Goal: Information Seeking & Learning: Learn about a topic

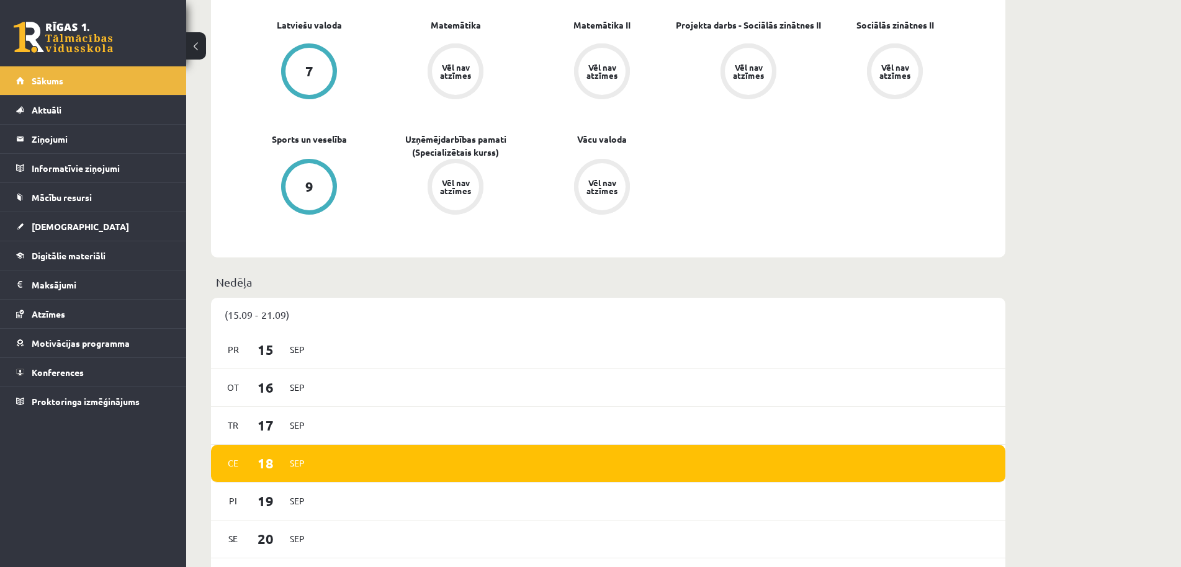
scroll to position [253, 0]
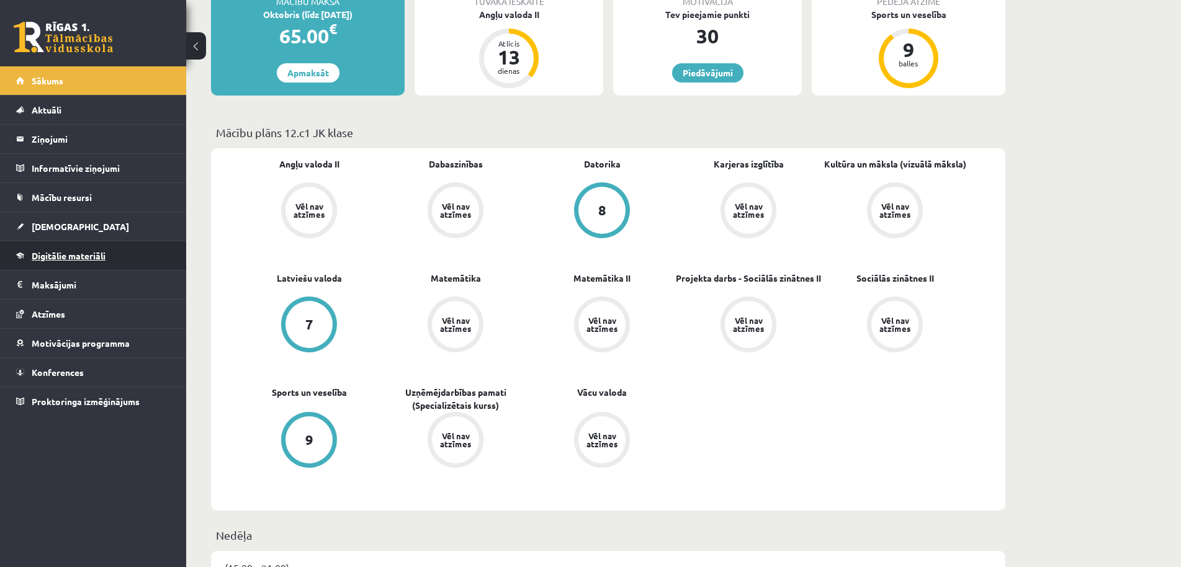
click at [125, 242] on link "Digitālie materiāli" at bounding box center [93, 255] width 155 height 29
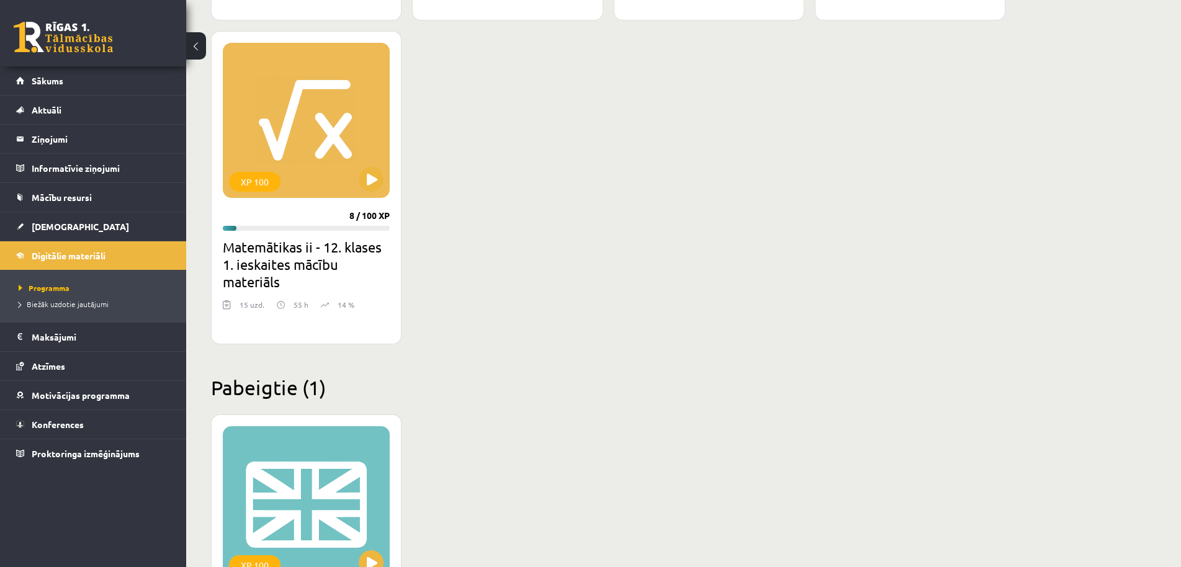
scroll to position [1520, 0]
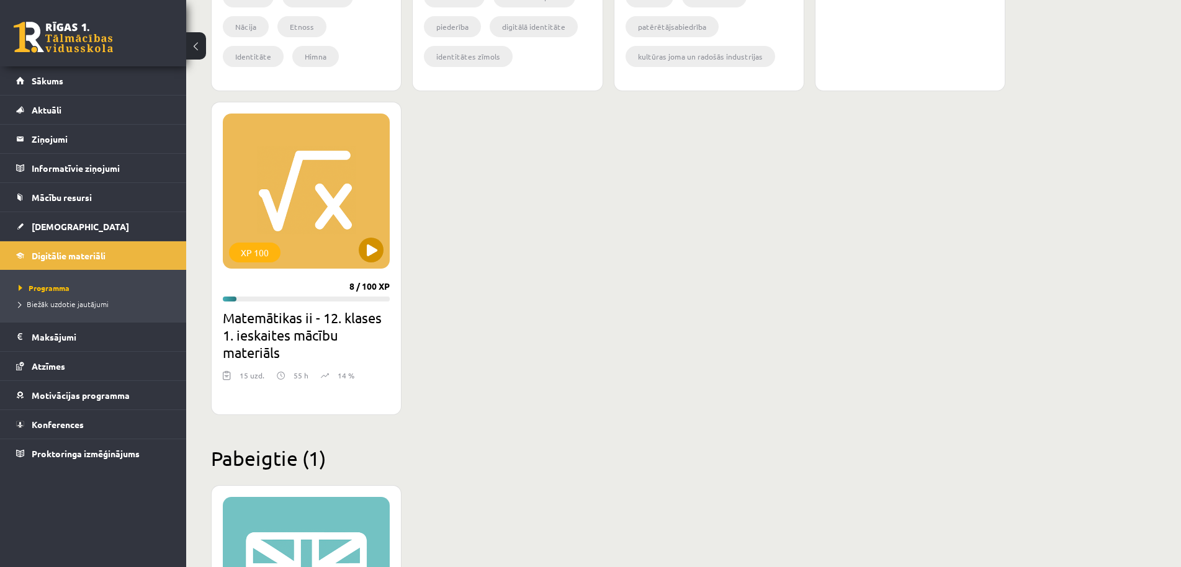
click at [331, 212] on div "XP 100" at bounding box center [306, 191] width 167 height 155
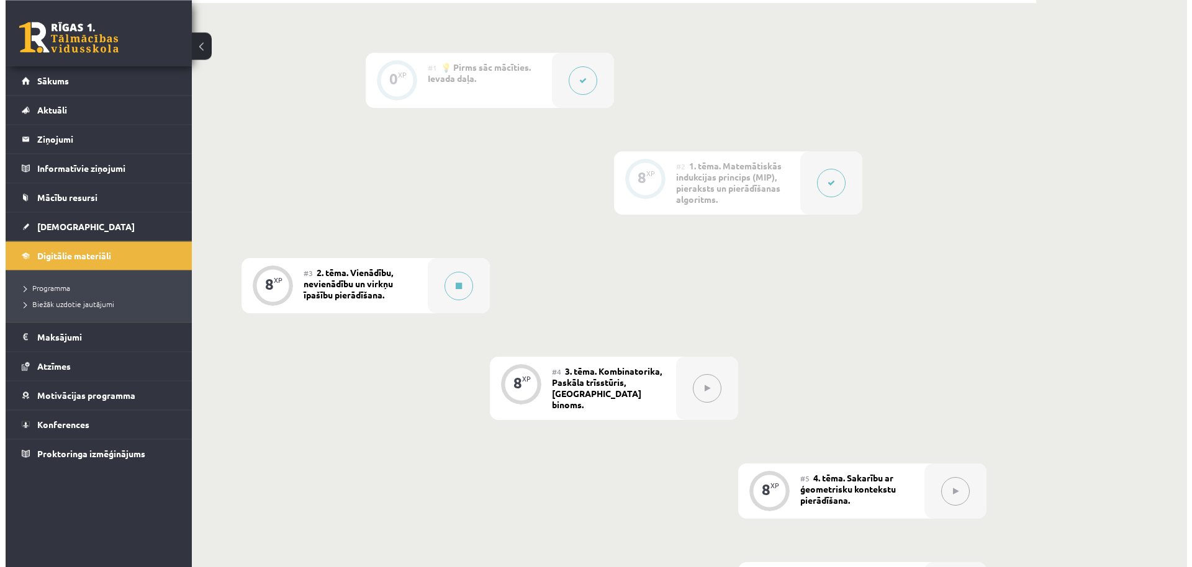
scroll to position [317, 0]
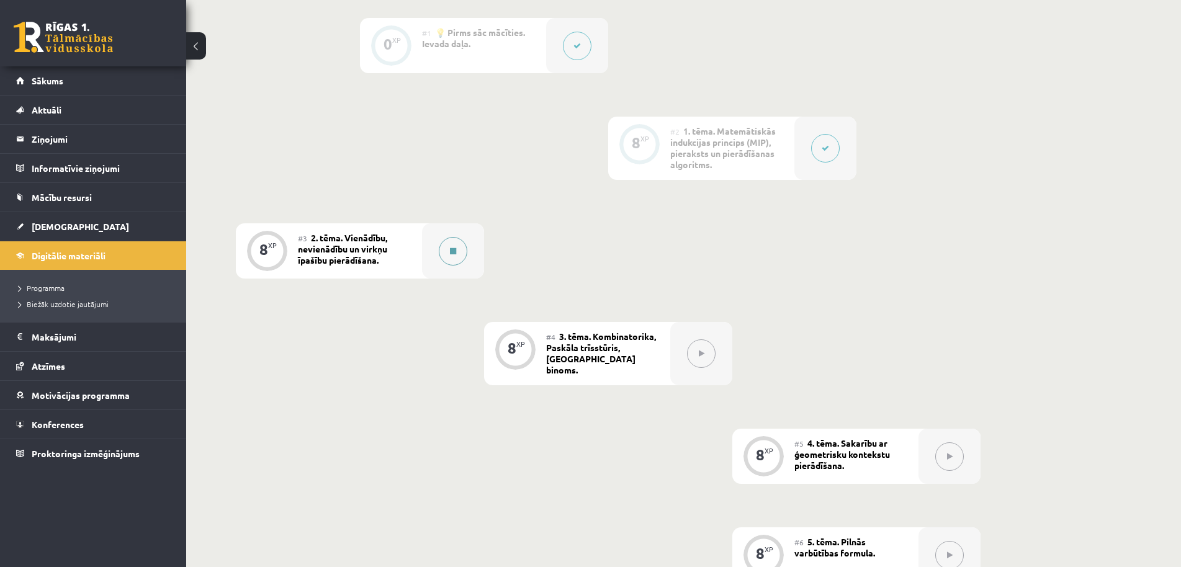
click at [457, 258] on button at bounding box center [453, 251] width 29 height 29
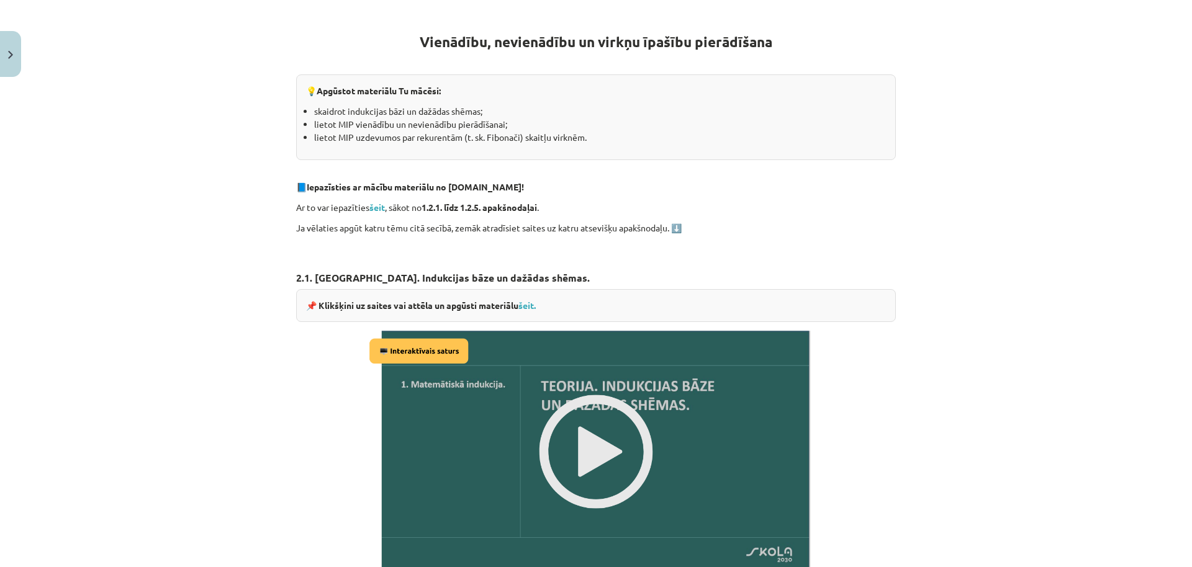
scroll to position [238, 0]
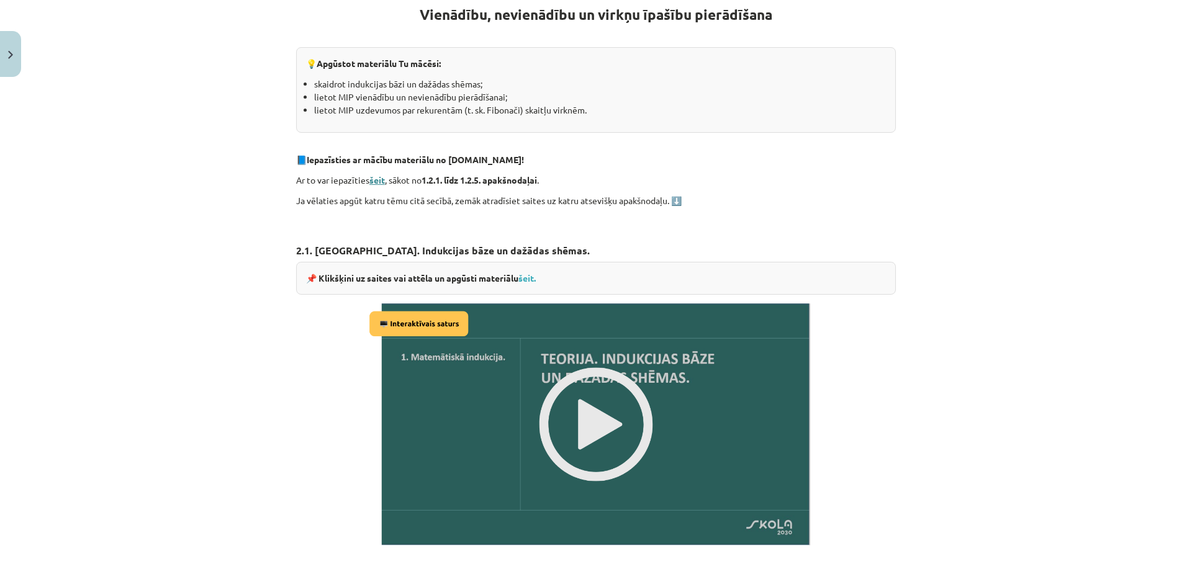
click at [379, 178] on strong "šeit" at bounding box center [377, 179] width 16 height 11
